Goal: Task Accomplishment & Management: Use online tool/utility

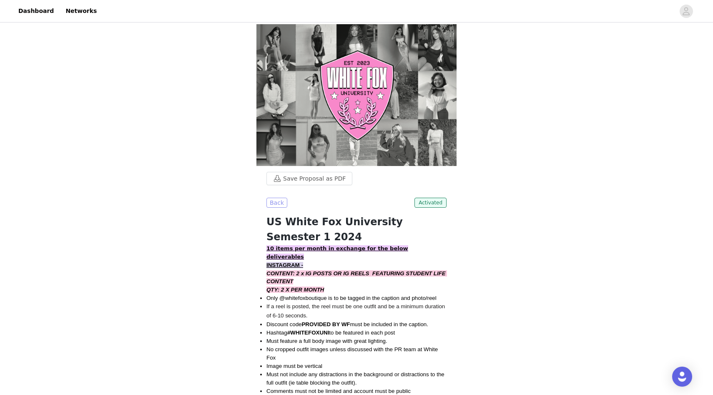
click at [283, 198] on button "Back" at bounding box center [276, 203] width 21 height 10
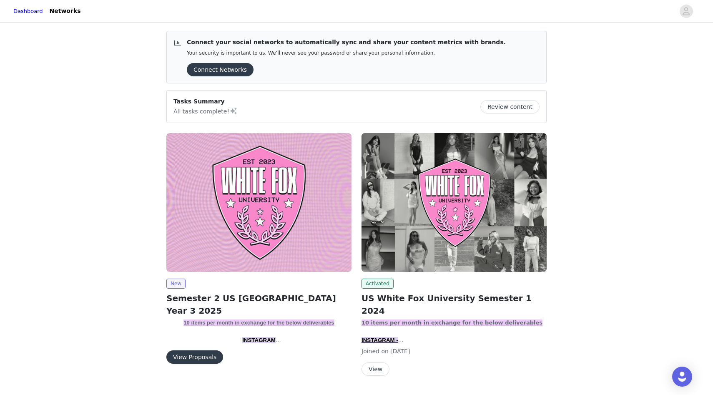
scroll to position [11, 0]
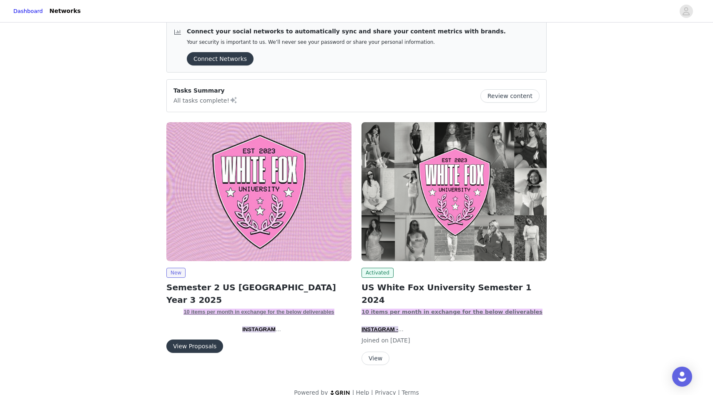
click at [197, 344] on button "View Proposals" at bounding box center [194, 345] width 57 height 13
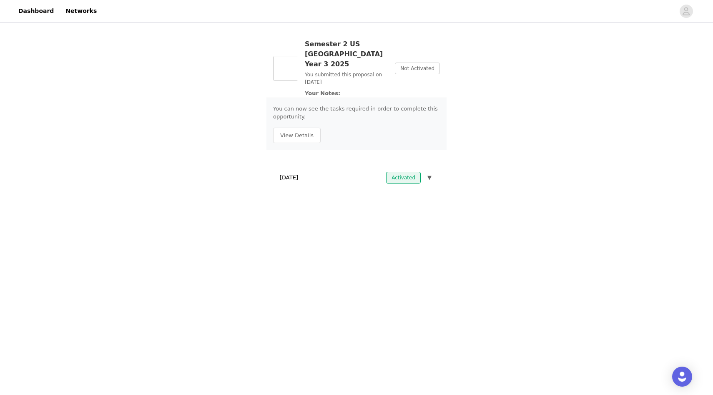
click at [392, 117] on div "You can now see the tasks required in order to complete this opportunity. View …" at bounding box center [356, 124] width 180 height 53
click at [297, 133] on div "You can now see the tasks required in order to complete this opportunity. View …" at bounding box center [356, 124] width 180 height 53
click at [297, 128] on button "View Details" at bounding box center [297, 136] width 48 height 16
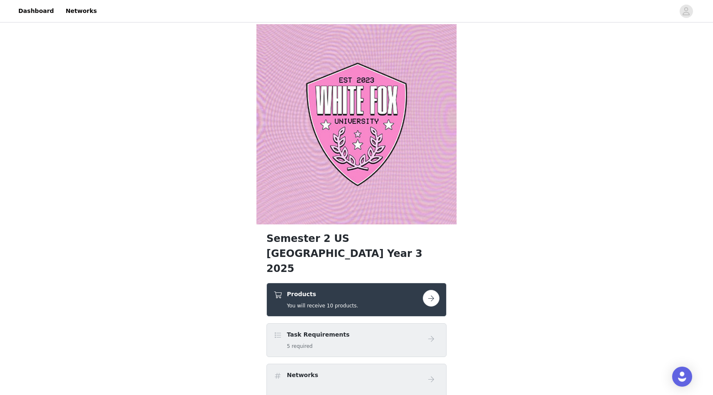
scroll to position [10, 0]
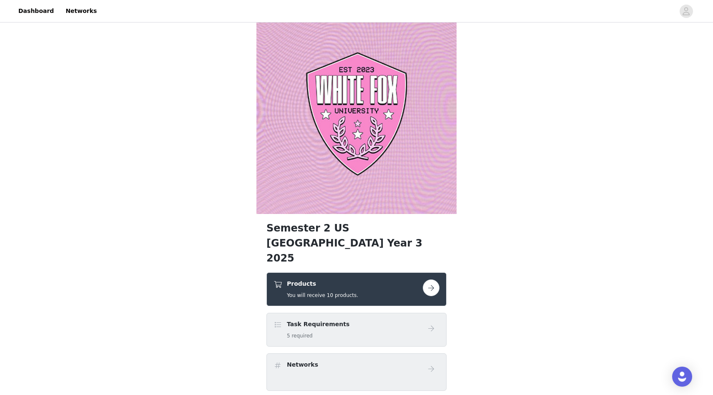
click at [358, 322] on div "Task Requirements 5 required" at bounding box center [348, 330] width 149 height 20
click at [36, 8] on link "Dashboard" at bounding box center [35, 11] width 45 height 19
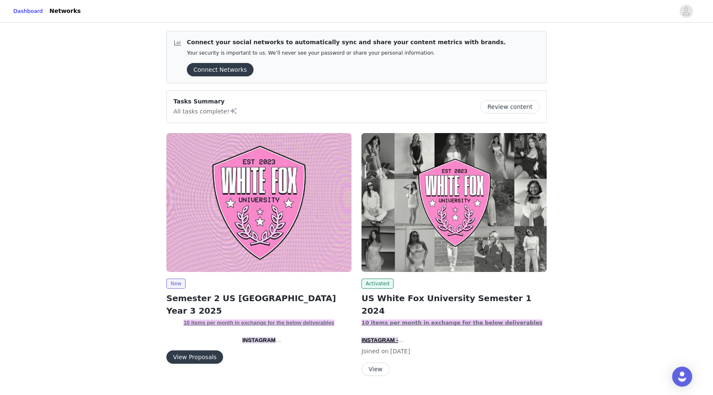
click at [500, 105] on button "Review content" at bounding box center [509, 106] width 59 height 13
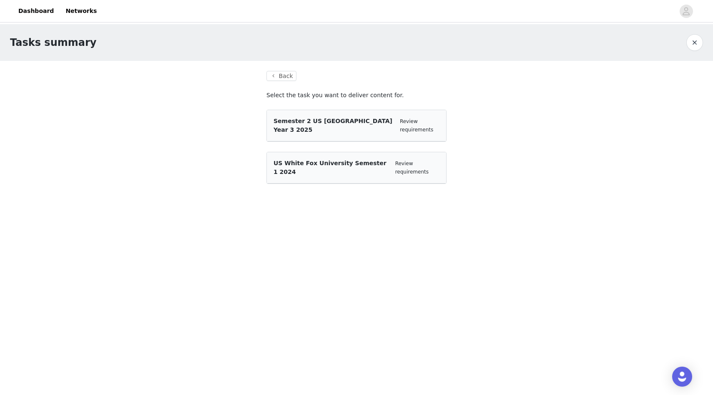
click at [394, 123] on div "Semester 2 US White Fox University Year 3 2025 Review requirements" at bounding box center [357, 126] width 166 height 18
click at [330, 117] on div "Semester 2 US [GEOGRAPHIC_DATA] Year 3 2025" at bounding box center [334, 126] width 120 height 18
click at [366, 120] on span "Semester 2 US [GEOGRAPHIC_DATA] Year 3 2025" at bounding box center [333, 125] width 119 height 15
click at [400, 121] on link "Review requirements" at bounding box center [416, 125] width 33 height 14
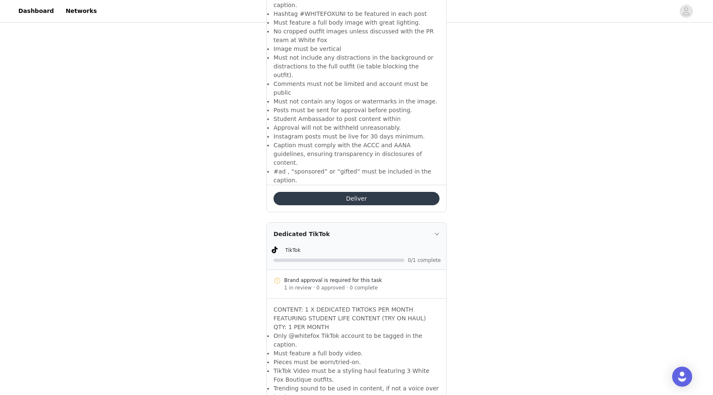
scroll to position [525, 0]
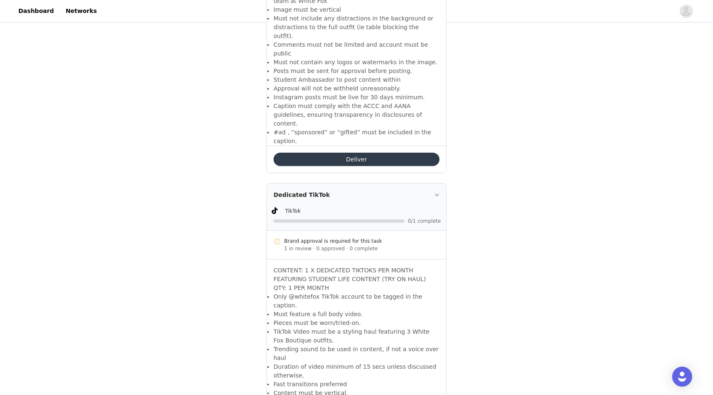
click at [349, 153] on button "Deliver" at bounding box center [357, 159] width 166 height 13
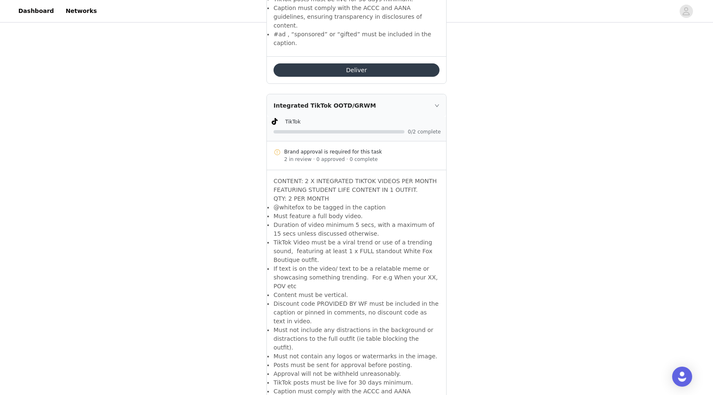
scroll to position [1064, 0]
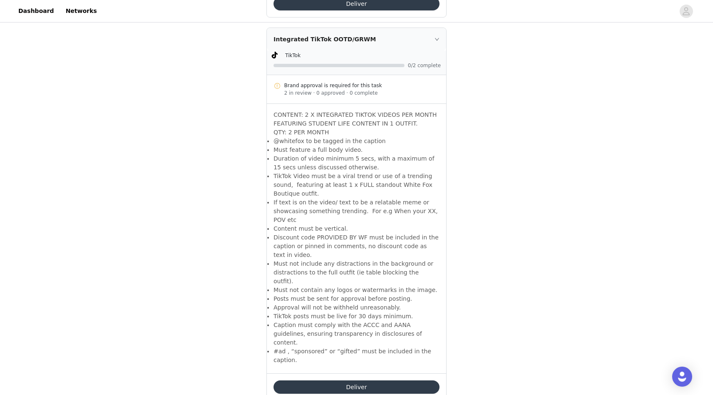
click at [361, 380] on button "Deliver" at bounding box center [357, 386] width 166 height 13
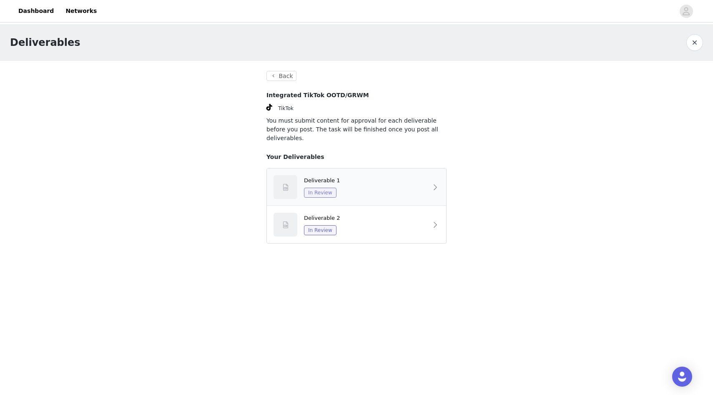
click at [317, 188] on span "In Review" at bounding box center [320, 193] width 33 height 10
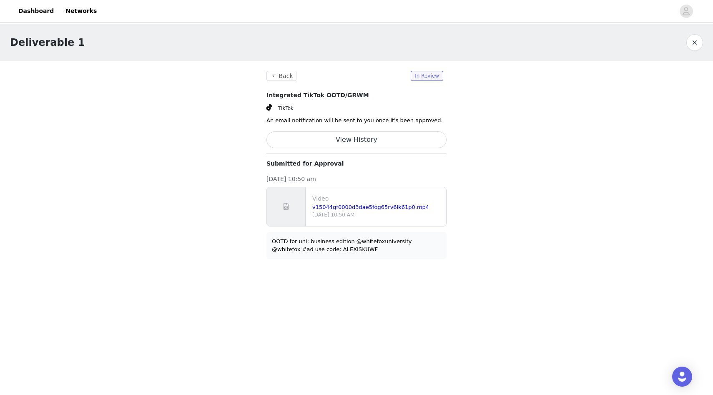
click at [340, 211] on div "v15044gf0000d3dae5fog65rv6lk61p0.mp4" at bounding box center [377, 207] width 131 height 8
click at [339, 206] on link "v15044gf0000d3dae5fog65rv6lk61p0.mp4" at bounding box center [370, 207] width 117 height 6
click at [265, 73] on section "Back In Review Integrated TikTok OOTD/GRWM TikTok An email notification will be…" at bounding box center [356, 165] width 200 height 208
click at [271, 77] on button "Back" at bounding box center [281, 76] width 30 height 10
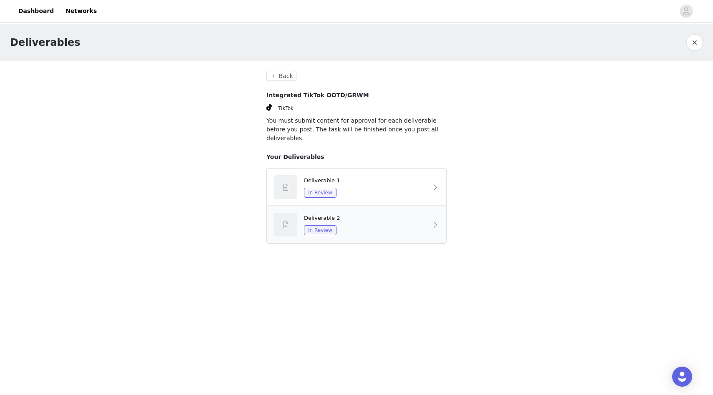
click at [335, 214] on div "Deliverable 2 In Review" at bounding box center [366, 225] width 124 height 22
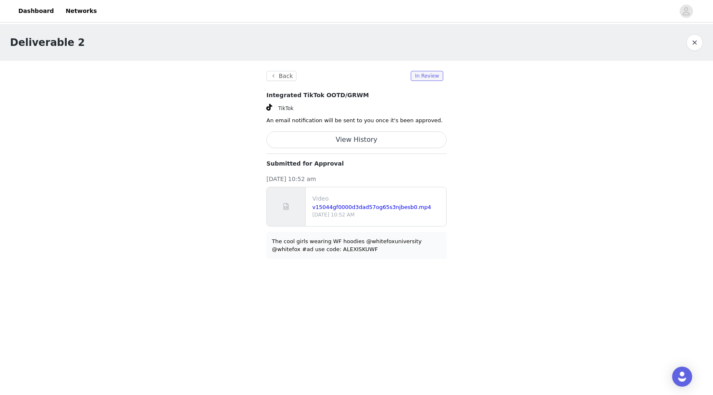
click at [339, 210] on div "v15044gf0000d3dad57og65s3njbesb0.mp4" at bounding box center [377, 207] width 131 height 8
click at [339, 206] on link "v15044gf0000d3dad57og65s3njbesb0.mp4" at bounding box center [371, 207] width 119 height 6
